Goal: Find specific page/section: Find specific page/section

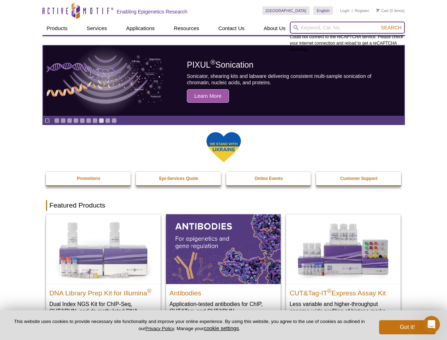
click at [347, 28] on input "search" at bounding box center [347, 28] width 115 height 12
click at [391, 28] on span "Search" at bounding box center [391, 28] width 21 height 6
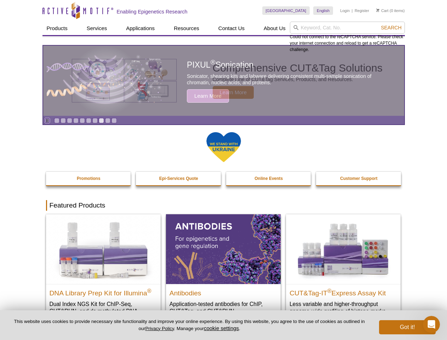
click at [47, 120] on icon "Pause" at bounding box center [47, 120] width 5 height 5
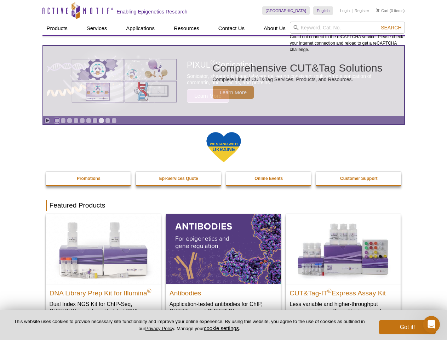
click at [57, 120] on link "Go to slide 1" at bounding box center [56, 120] width 5 height 5
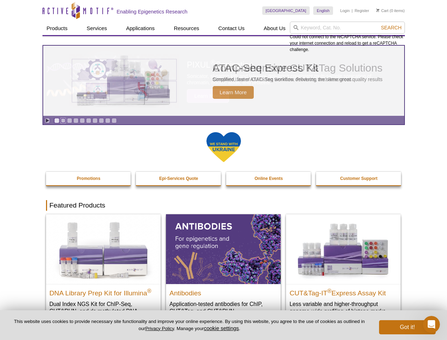
click at [63, 120] on link "Go to slide 2" at bounding box center [63, 120] width 5 height 5
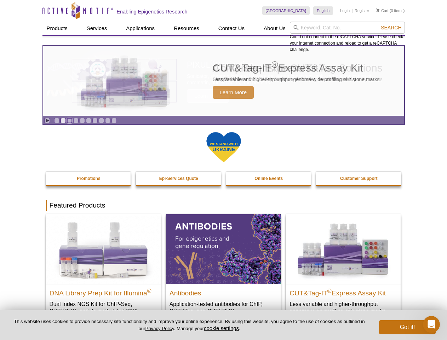
click at [69, 120] on link "Go to slide 3" at bounding box center [69, 120] width 5 height 5
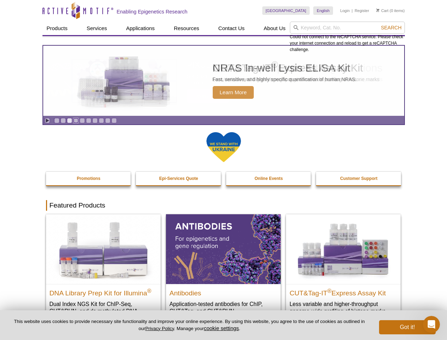
click at [76, 120] on link "Go to slide 4" at bounding box center [75, 120] width 5 height 5
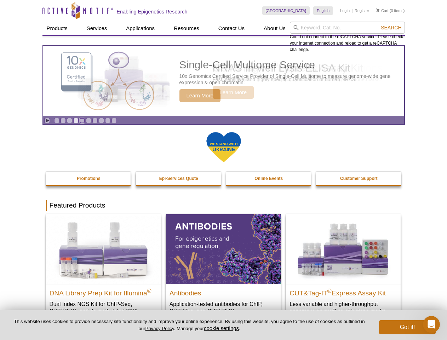
click at [82, 120] on link "Go to slide 5" at bounding box center [82, 120] width 5 height 5
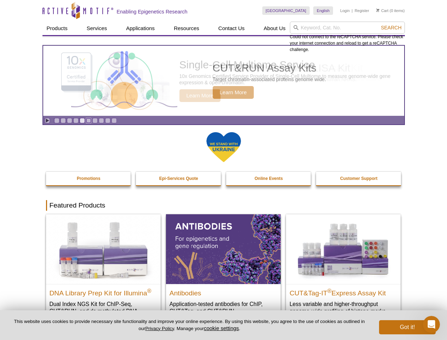
click at [89, 120] on link "Go to slide 6" at bounding box center [88, 120] width 5 height 5
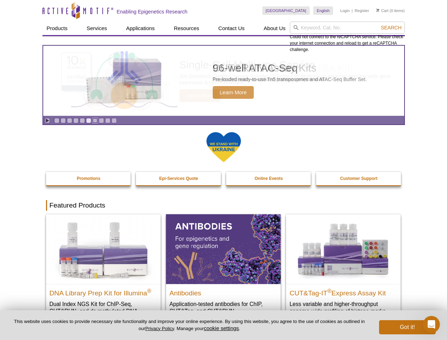
click at [95, 120] on link "Go to slide 7" at bounding box center [94, 120] width 5 height 5
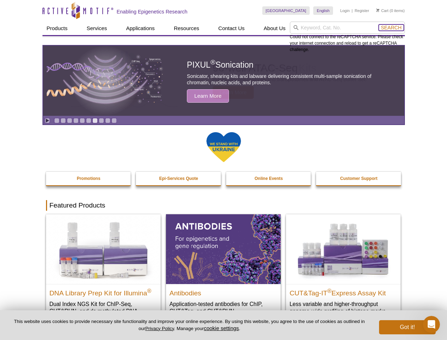
click at [391, 28] on span "Search" at bounding box center [391, 28] width 21 height 6
